Goal: Information Seeking & Learning: Check status

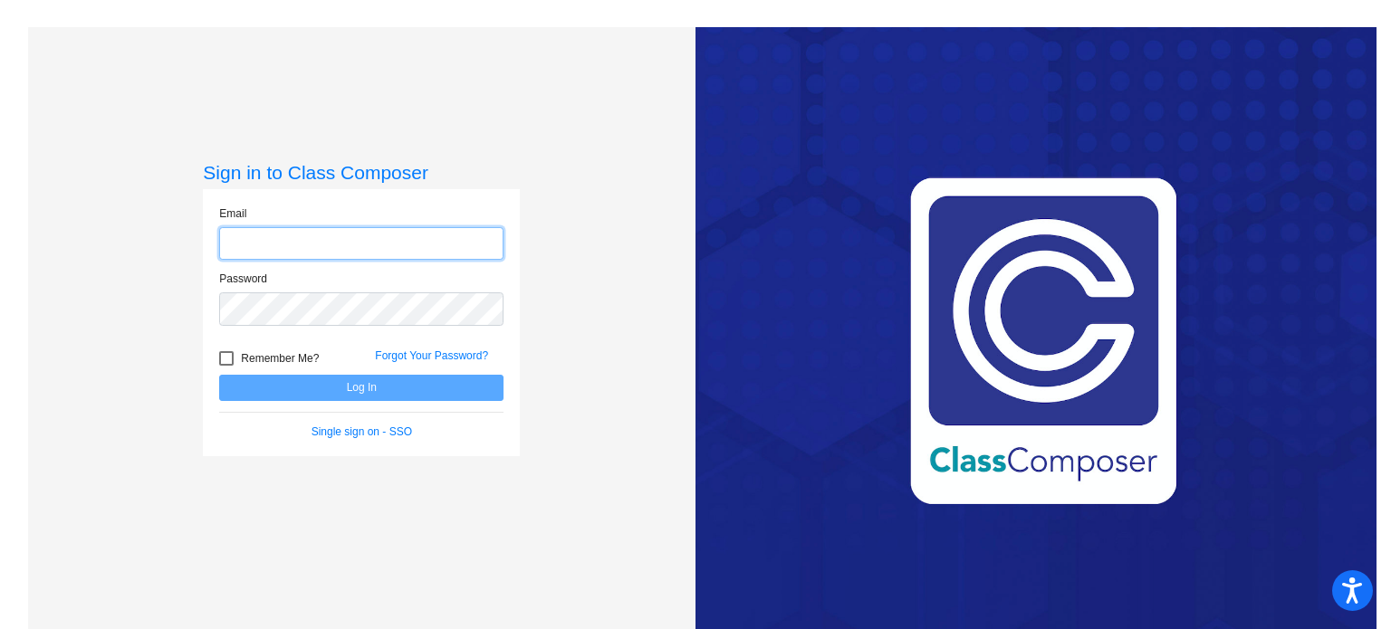
type input "[EMAIL_ADDRESS][DOMAIN_NAME]"
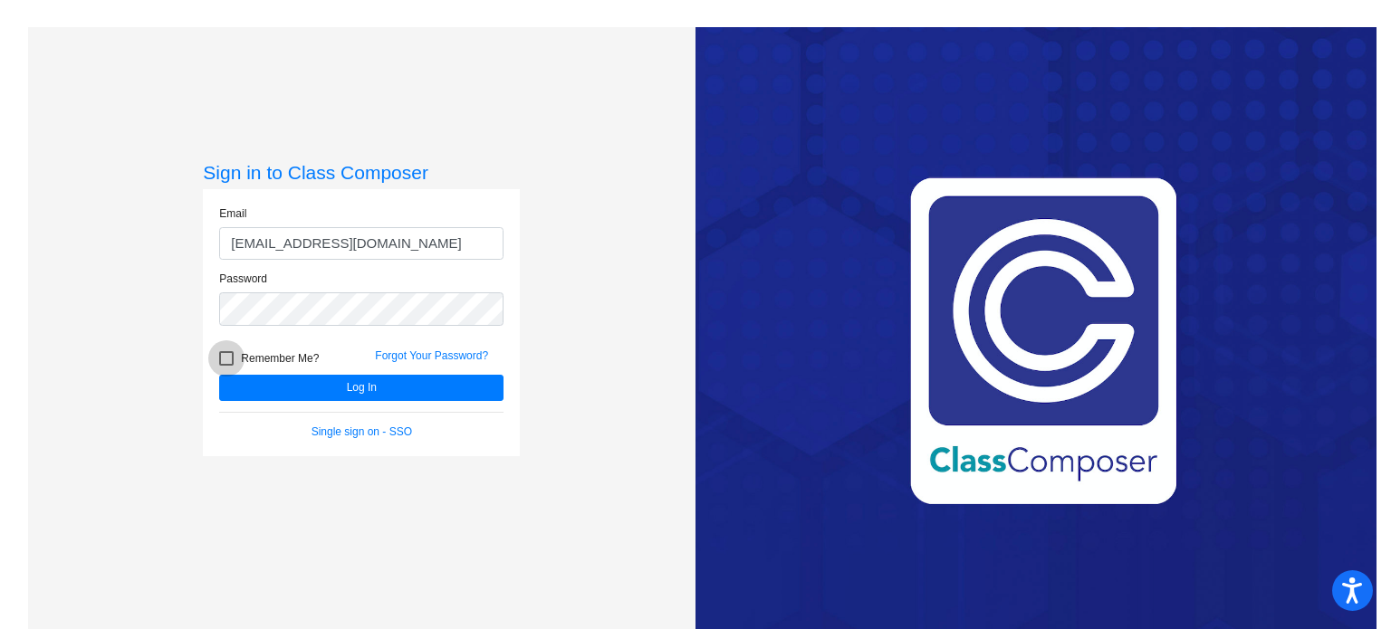
click at [234, 350] on label "Remember Me?" at bounding box center [269, 359] width 100 height 22
click at [226, 366] on input "Remember Me?" at bounding box center [225, 366] width 1 height 1
checkbox input "true"
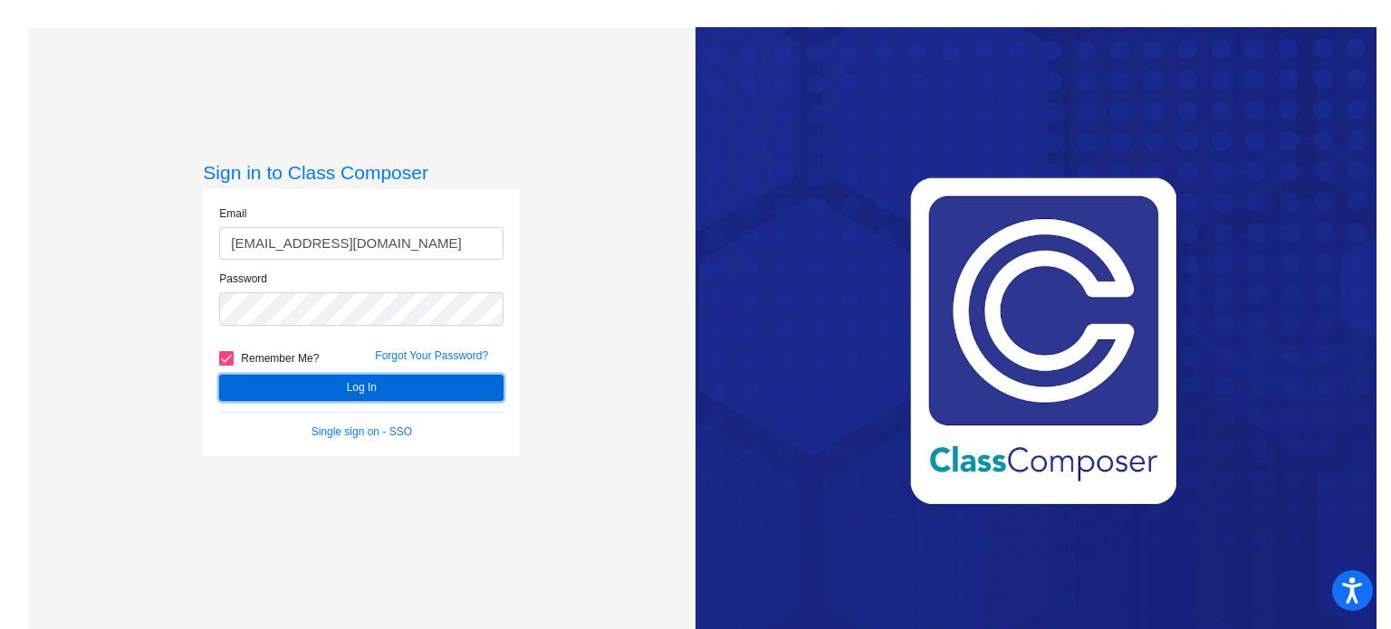
click at [325, 387] on button "Log In" at bounding box center [361, 388] width 284 height 26
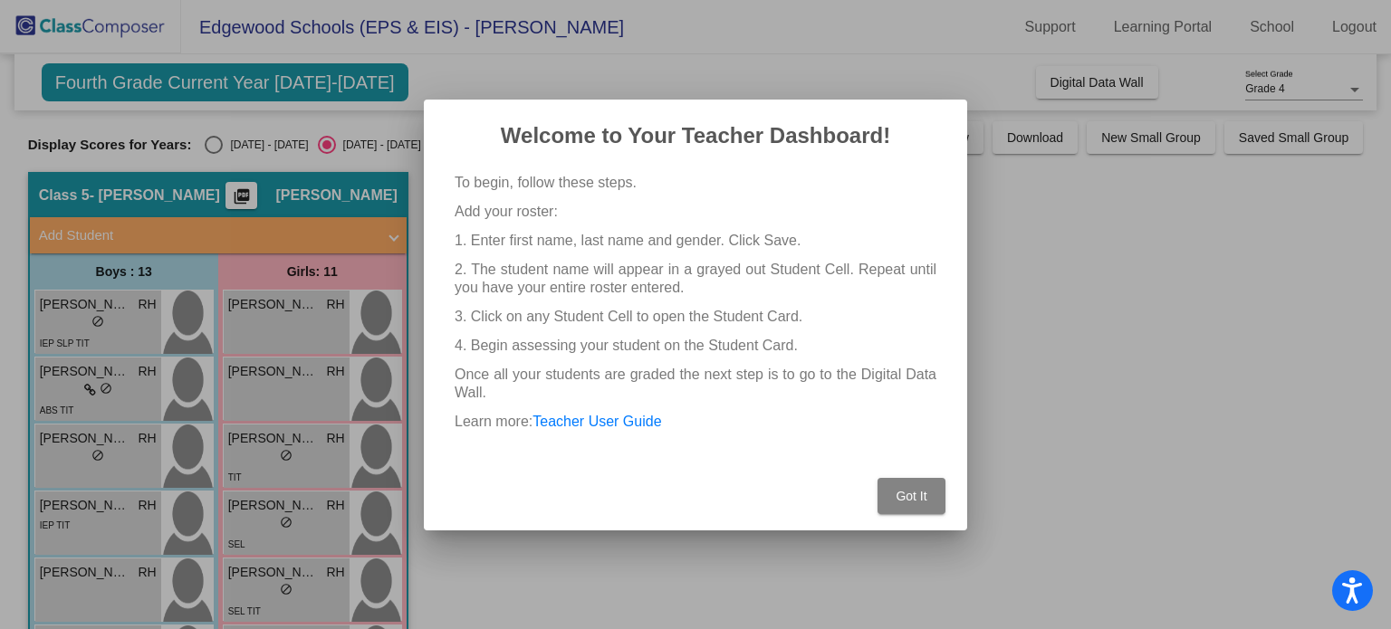
click at [923, 498] on span "Got It" at bounding box center [910, 496] width 31 height 14
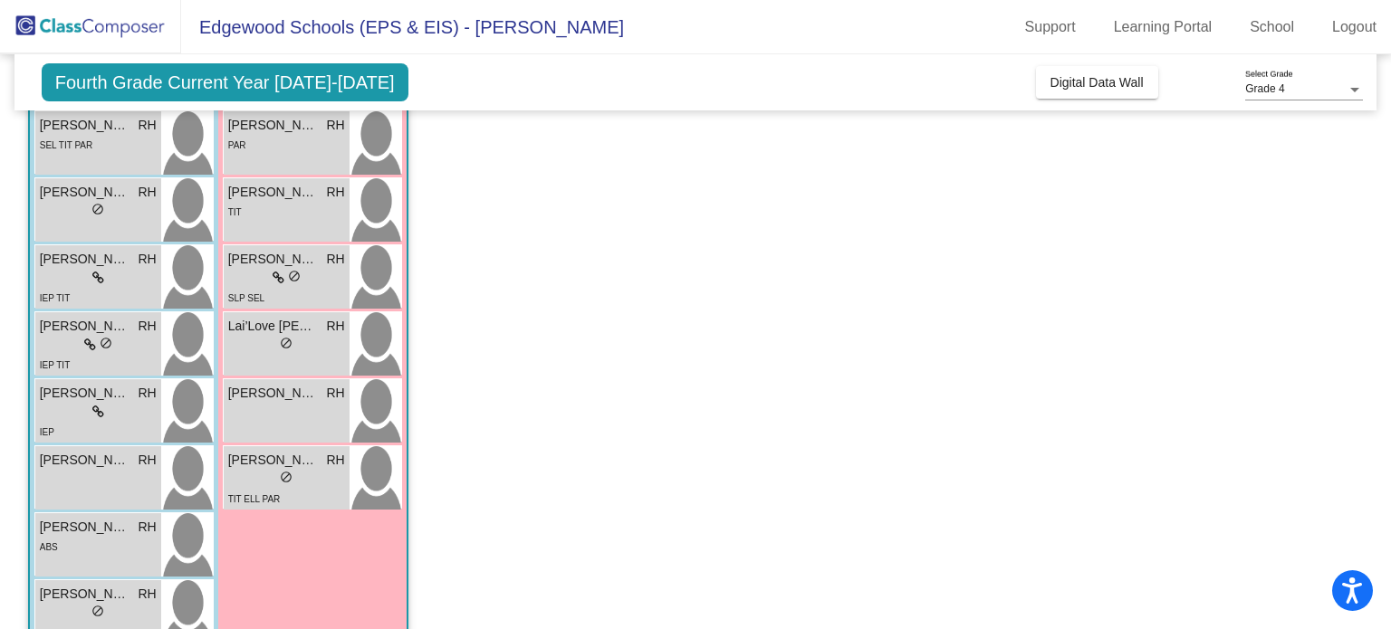
scroll to position [559, 0]
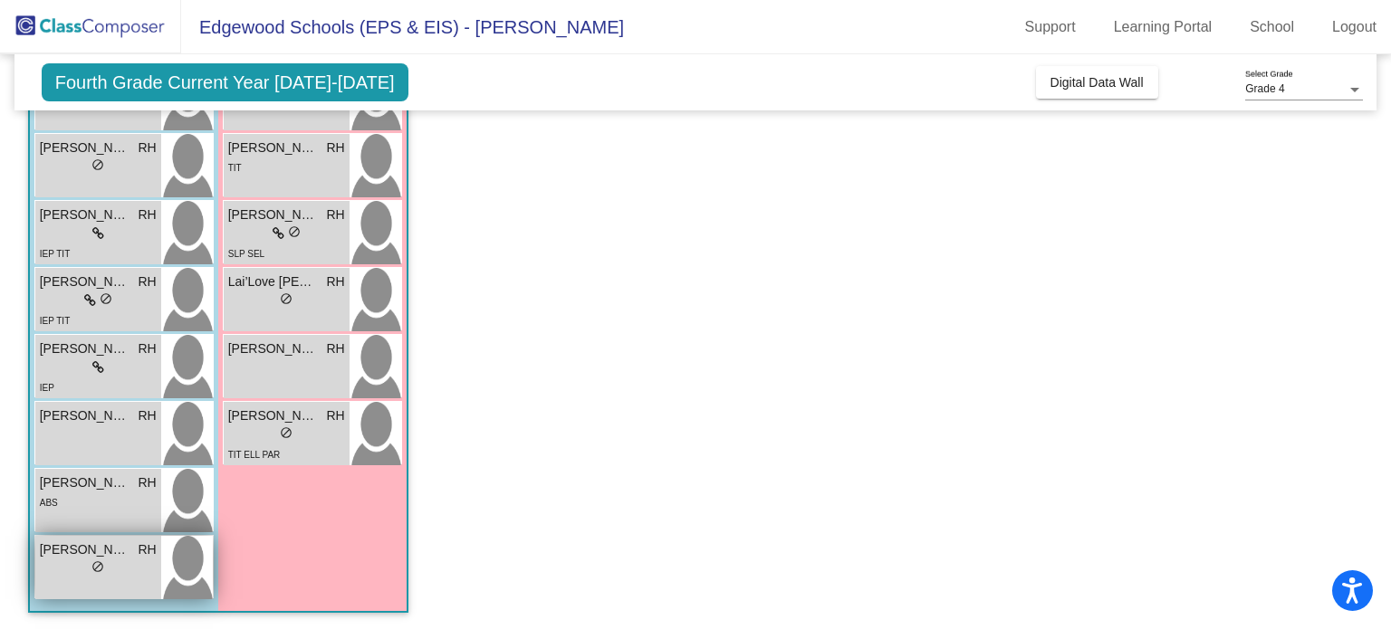
click at [94, 557] on span "[PERSON_NAME]" at bounding box center [85, 549] width 91 height 19
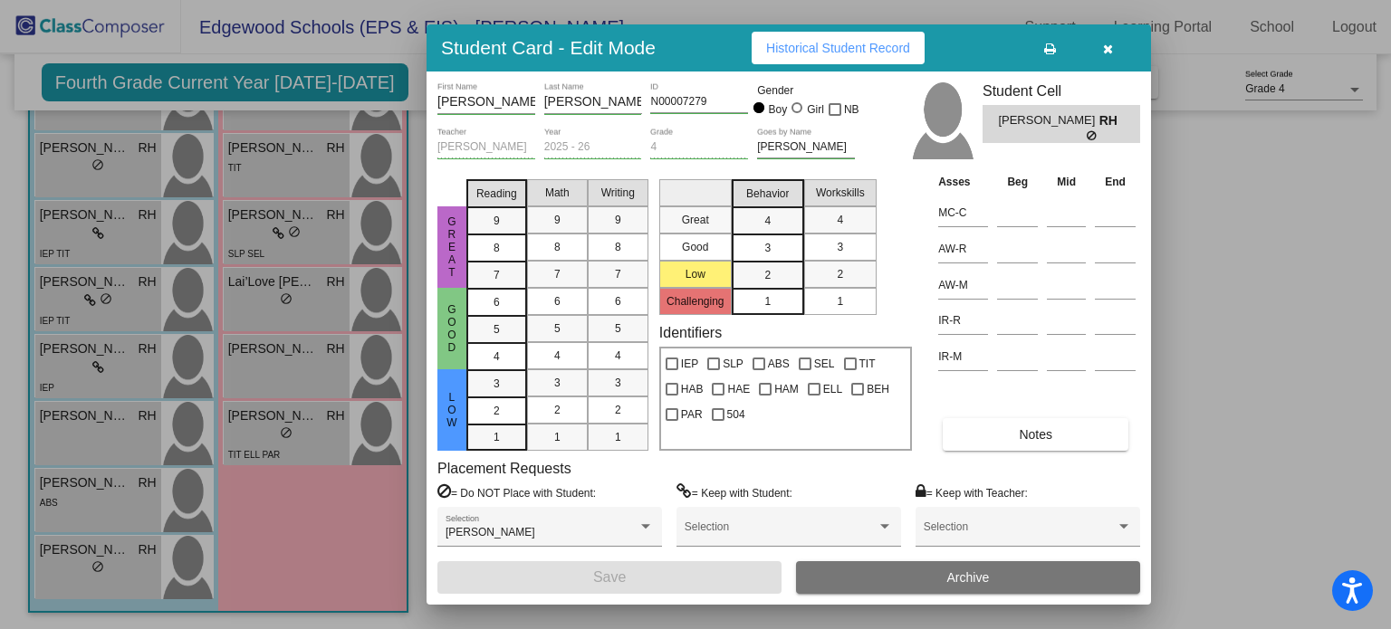
click at [818, 39] on button "Historical Student Record" at bounding box center [837, 48] width 173 height 33
click at [1112, 52] on button "button" at bounding box center [1107, 48] width 58 height 33
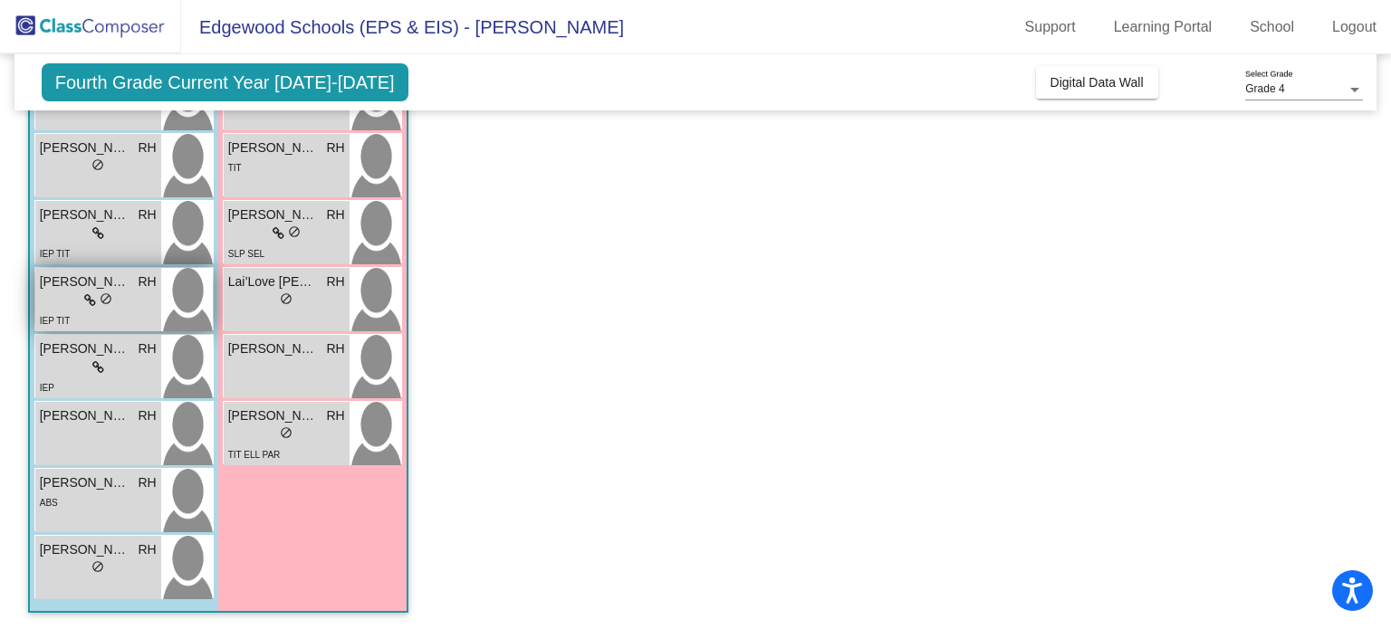
scroll to position [554, 0]
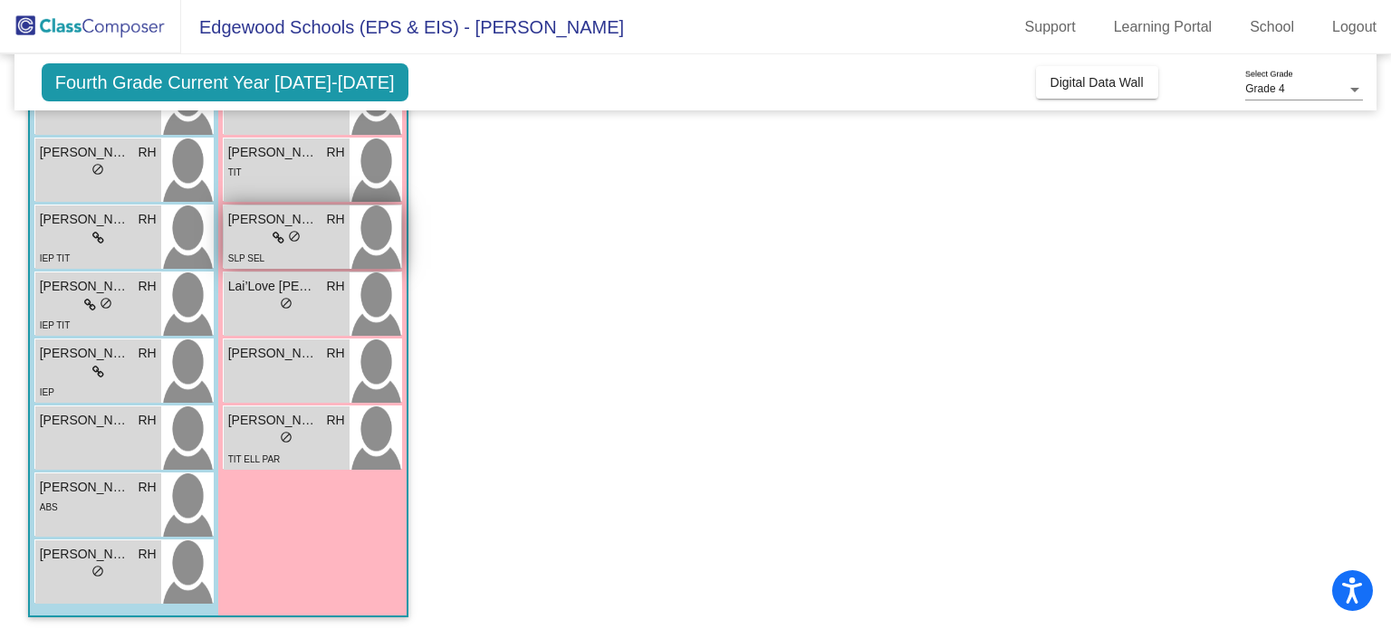
click at [329, 248] on div "SLP SEL" at bounding box center [286, 257] width 117 height 19
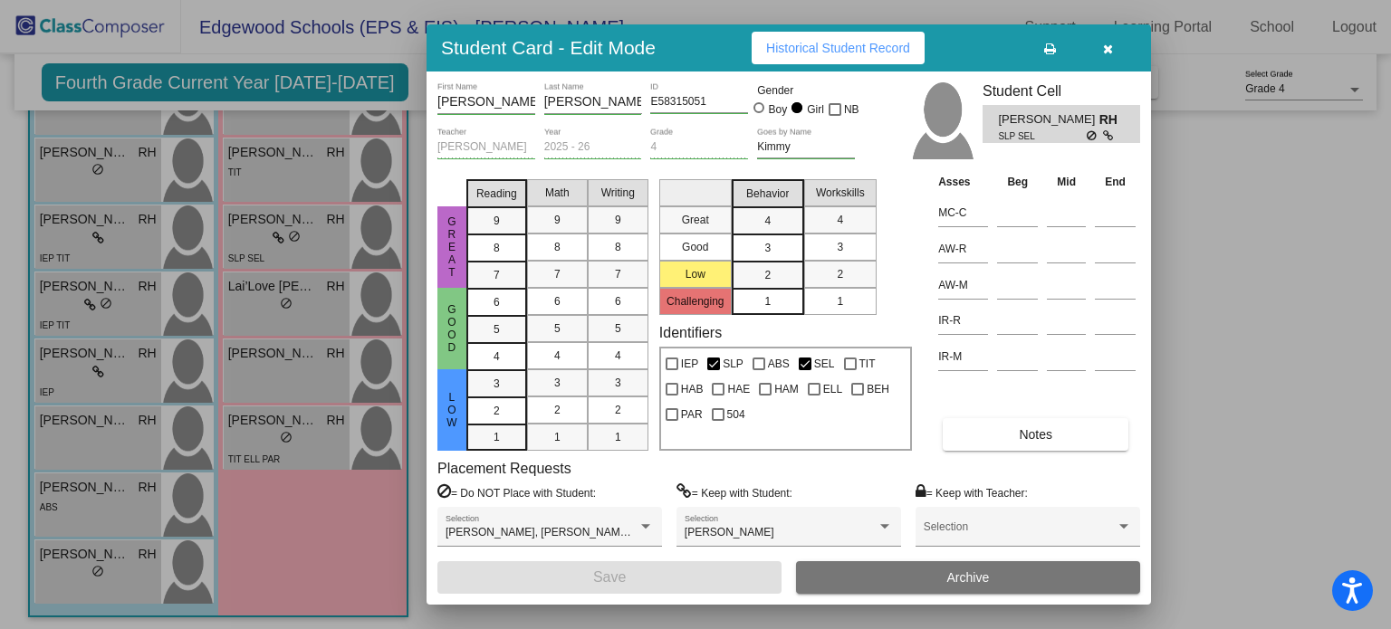
click at [840, 48] on span "Historical Student Record" at bounding box center [838, 48] width 144 height 14
click at [1103, 45] on icon "button" at bounding box center [1108, 49] width 10 height 13
